Goal: Navigation & Orientation: Find specific page/section

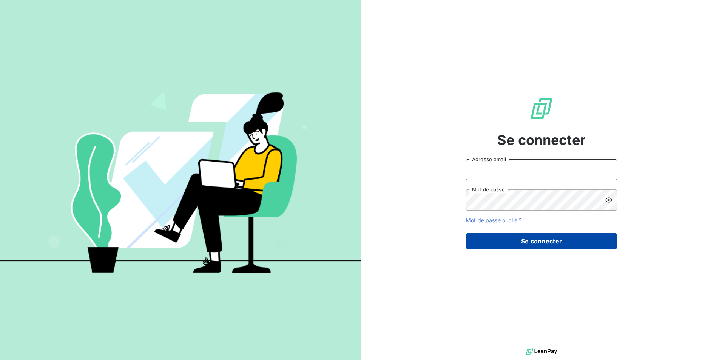
type input "[EMAIL_ADDRESS][DOMAIN_NAME]"
click at [514, 240] on button "Se connecter" at bounding box center [541, 241] width 151 height 16
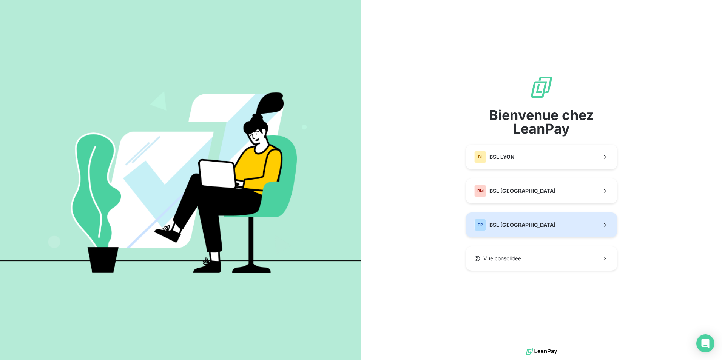
click at [520, 230] on button "BP BSL [GEOGRAPHIC_DATA]" at bounding box center [541, 225] width 151 height 25
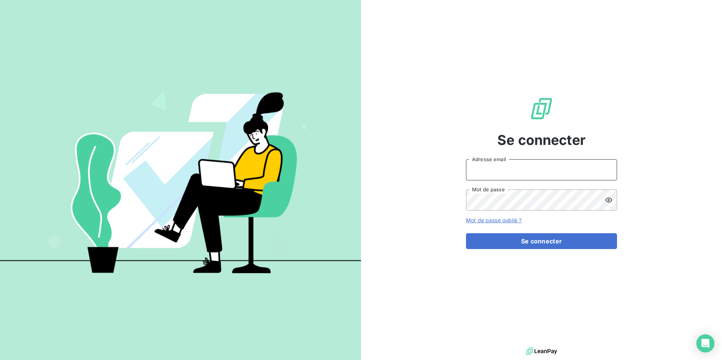
type input "[EMAIL_ADDRESS][DOMAIN_NAME]"
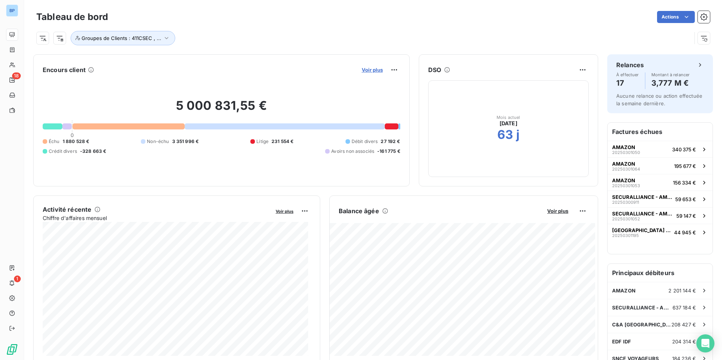
click at [374, 71] on span "Voir plus" at bounding box center [372, 70] width 21 height 6
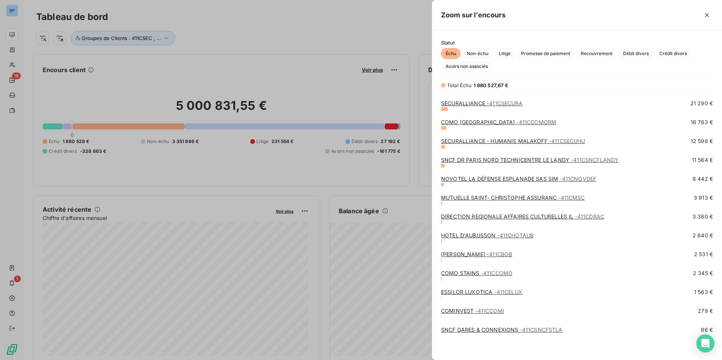
scroll to position [210, 0]
